Goal: Transaction & Acquisition: Purchase product/service

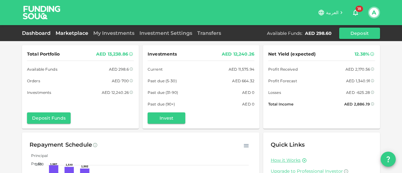
click at [66, 31] on link "Marketplace" at bounding box center [72, 33] width 38 height 6
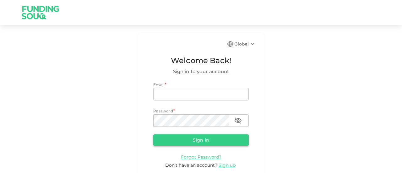
type input "[EMAIL_ADDRESS][DOMAIN_NAME]"
click at [179, 139] on button "Sign in" at bounding box center [200, 139] width 95 height 11
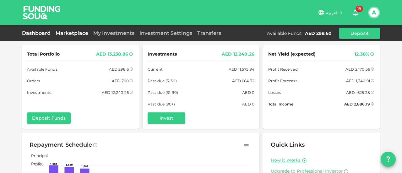
click at [68, 33] on link "Marketplace" at bounding box center [72, 33] width 38 height 6
